Goal: Information Seeking & Learning: Learn about a topic

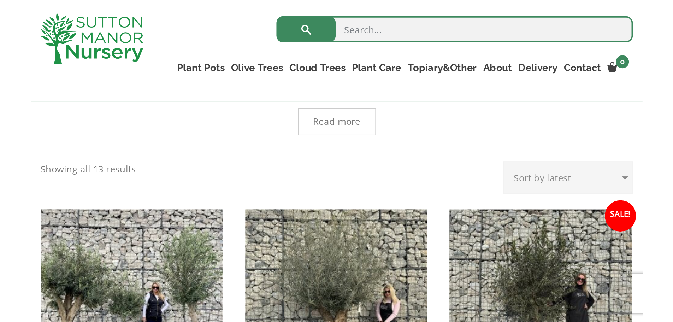
scroll to position [212, 0]
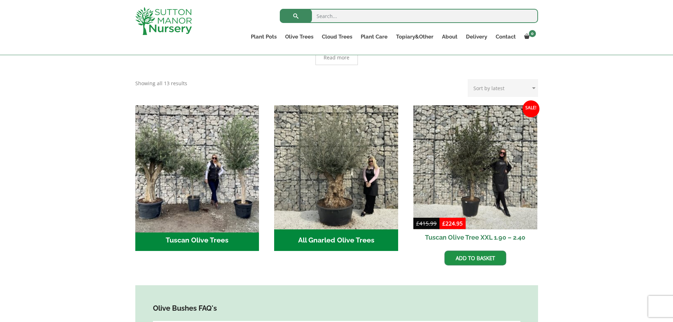
click at [166, 192] on img "Visit product category Tuscan Olive Trees" at bounding box center [197, 167] width 130 height 130
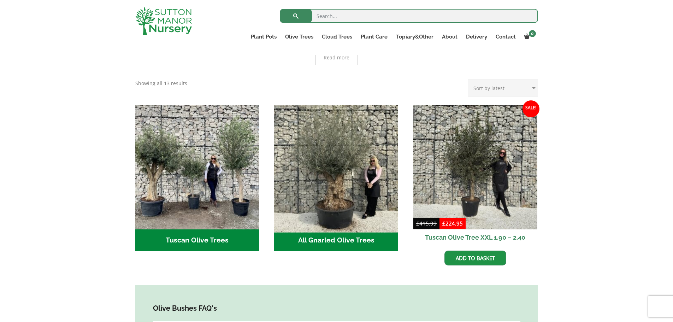
click at [334, 167] on img "Visit product category All Gnarled Olive Trees" at bounding box center [336, 167] width 130 height 130
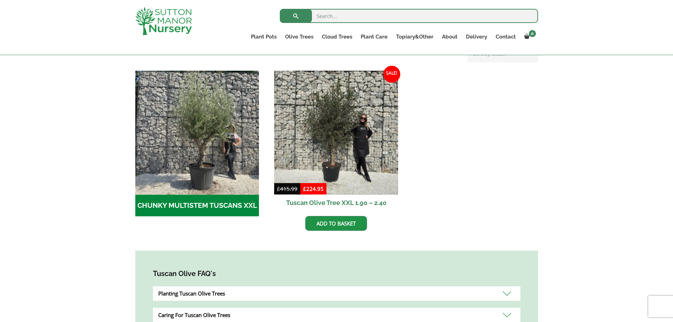
scroll to position [212, 0]
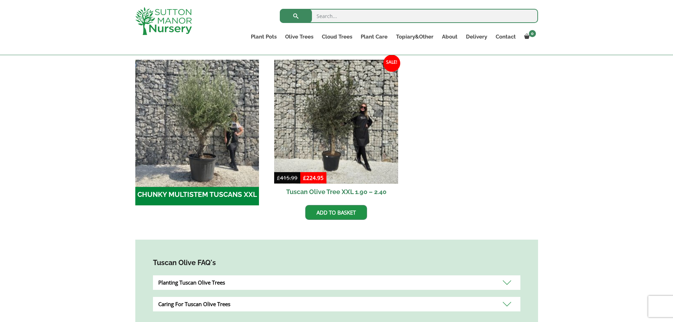
click at [205, 134] on img "Visit product category CHUNKY MULTISTEM TUSCANS XXL" at bounding box center [197, 122] width 130 height 130
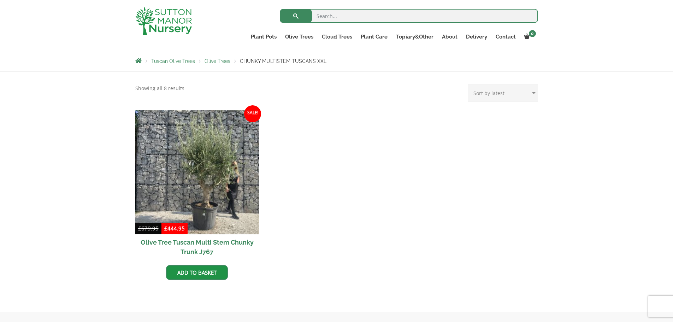
scroll to position [141, 0]
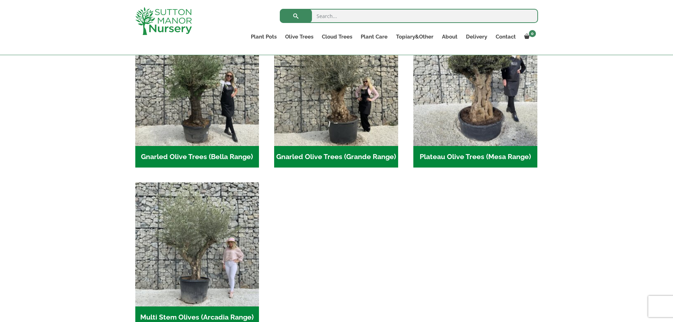
scroll to position [141, 0]
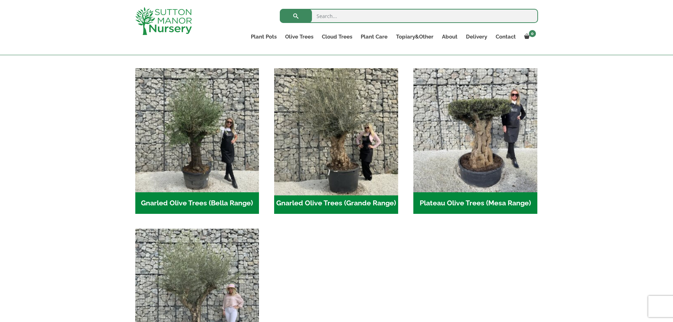
click at [350, 159] on img "Visit product category Gnarled Olive Trees (Grande Range)" at bounding box center [336, 130] width 130 height 130
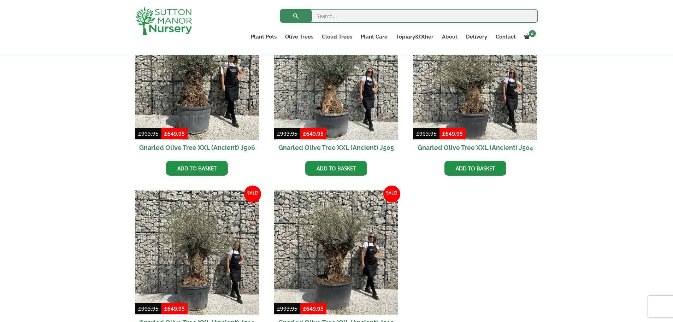
scroll to position [1166, 0]
